Goal: Task Accomplishment & Management: Manage account settings

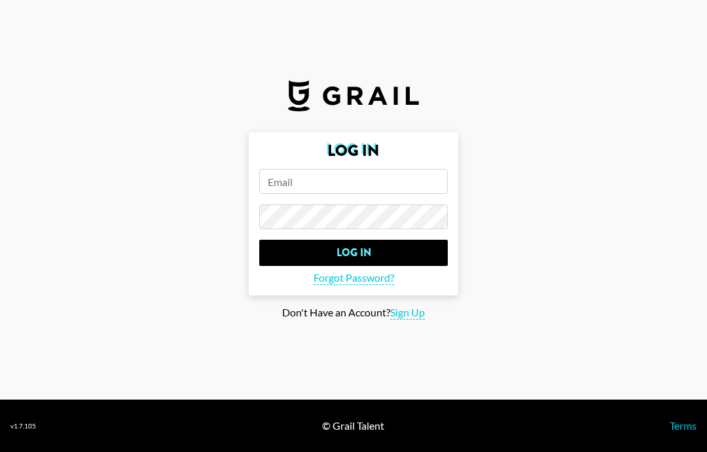
click at [400, 194] on input "email" at bounding box center [353, 181] width 189 height 25
click at [321, 194] on input "email" at bounding box center [353, 181] width 189 height 25
click at [293, 194] on input "email" at bounding box center [353, 181] width 189 height 25
click at [289, 194] on input "email" at bounding box center [353, 181] width 189 height 25
click at [250, 165] on form "Log In Log In Forgot Password?" at bounding box center [353, 213] width 209 height 163
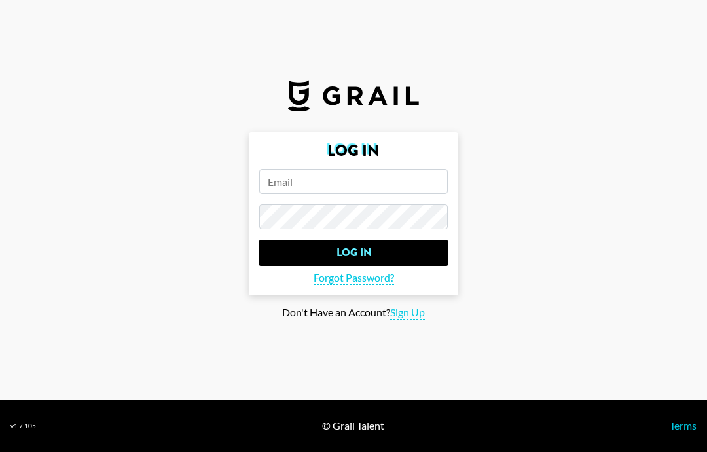
click at [334, 194] on input "email" at bounding box center [353, 181] width 189 height 25
click at [302, 194] on input "email" at bounding box center [353, 181] width 189 height 25
paste input "mailto:[EMAIL_ADDRESS][DOMAIN_NAME]"
click at [419, 266] on input "Log In" at bounding box center [353, 253] width 189 height 26
click at [420, 266] on input "Log In" at bounding box center [353, 253] width 189 height 26
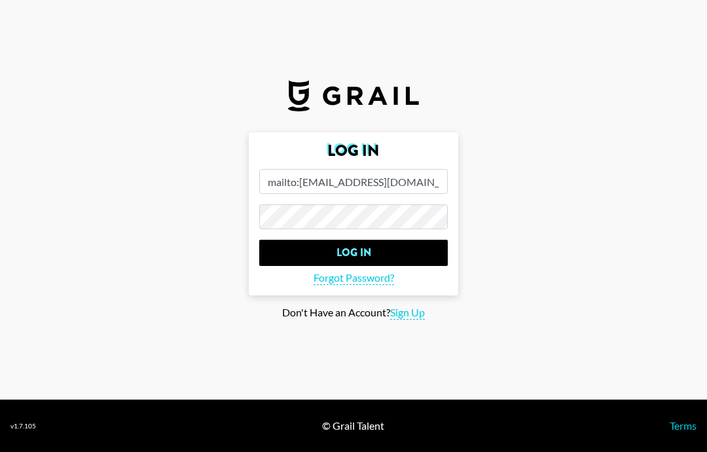
click at [274, 194] on input "mailto:[EMAIL_ADDRESS][DOMAIN_NAME]" at bounding box center [353, 181] width 189 height 25
click at [288, 194] on input "mailto:[EMAIL_ADDRESS][DOMAIN_NAME]" at bounding box center [353, 181] width 189 height 25
type input "[EMAIL_ADDRESS][DOMAIN_NAME]"
click at [397, 266] on input "Log In" at bounding box center [353, 253] width 189 height 26
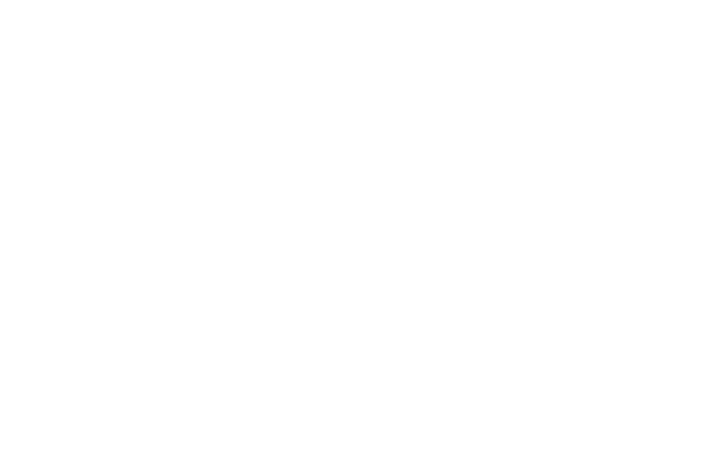
select select "Song"
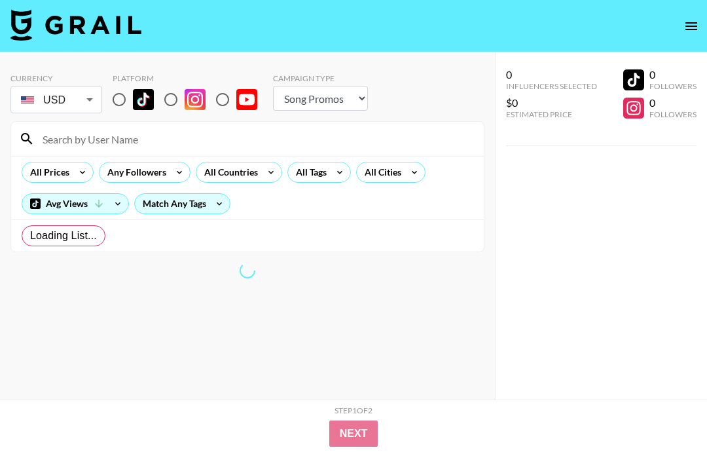
radio input "true"
select select "Brand"
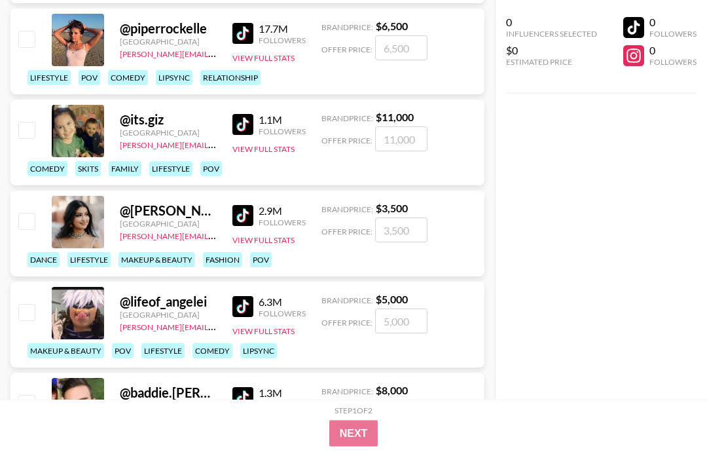
scroll to position [345, 0]
